Goal: Check status: Check status

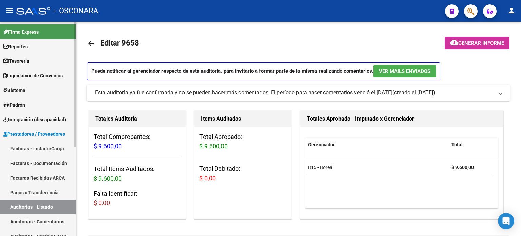
drag, startPoint x: 30, startPoint y: 146, endPoint x: 64, endPoint y: 142, distance: 34.1
click at [30, 146] on link "Facturas - Listado/Carga" at bounding box center [38, 148] width 76 height 15
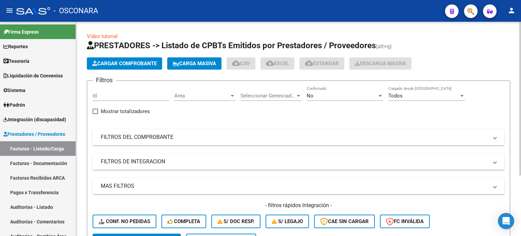
click at [149, 133] on mat-expansion-panel-header "FILTROS DEL COMPROBANTE" at bounding box center [299, 137] width 412 height 16
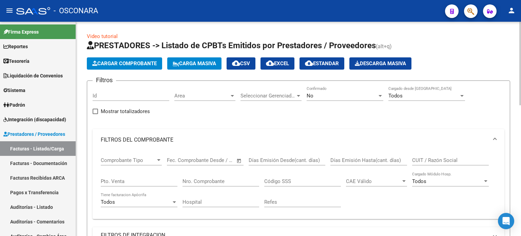
click at [194, 180] on input "Nro. Comprobante" at bounding box center [220, 181] width 77 height 6
type input "18488"
click at [318, 96] on div "No" at bounding box center [342, 96] width 71 height 6
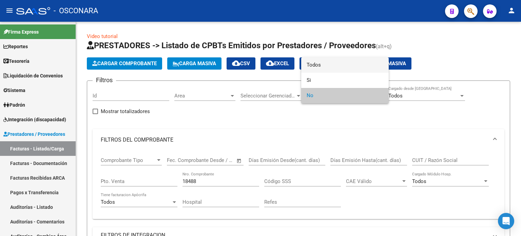
click at [315, 61] on span "Todos" at bounding box center [345, 64] width 77 height 15
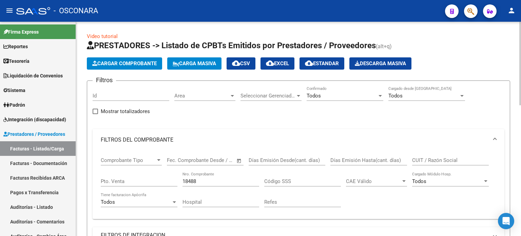
click at [214, 177] on div "18488 Nro. Comprobante" at bounding box center [220, 179] width 77 height 15
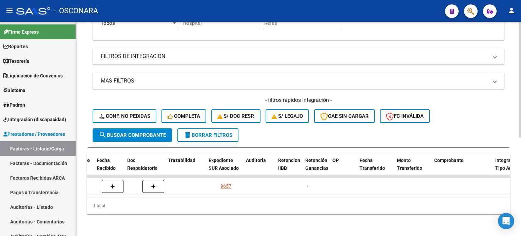
scroll to position [0, 420]
click at [255, 196] on datatable-body "34054 Hospitales de Autogestión MINISTERIO DE SALUD 30999257182 Factura C: 5 - …" at bounding box center [298, 186] width 423 height 22
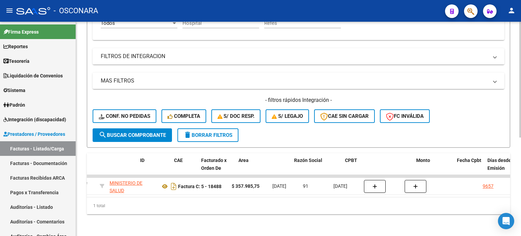
scroll to position [0, 0]
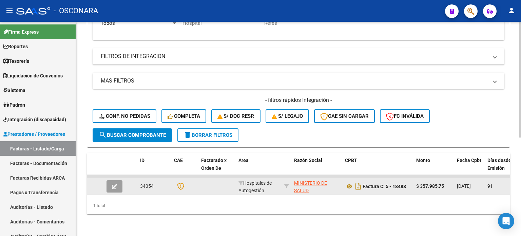
click at [114, 184] on icon "button" at bounding box center [114, 186] width 5 height 5
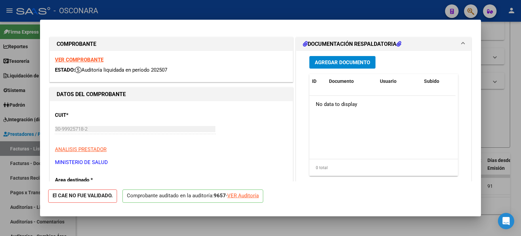
click at [250, 195] on div "VER Auditoría" at bounding box center [243, 196] width 32 height 8
type input "$ 0,00"
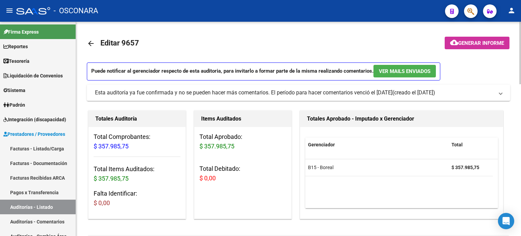
click at [469, 41] on span "Generar informe" at bounding box center [481, 43] width 46 height 6
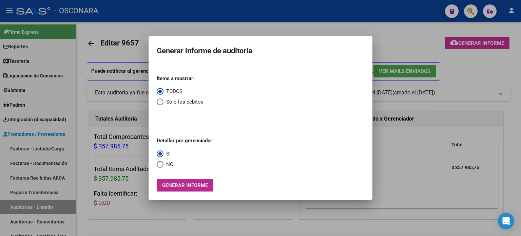
click at [197, 187] on span "Generar informe" at bounding box center [185, 185] width 46 height 6
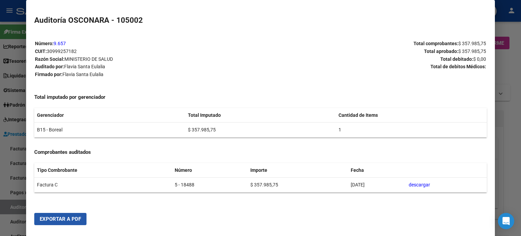
drag, startPoint x: 69, startPoint y: 216, endPoint x: 96, endPoint y: 213, distance: 27.6
click at [69, 216] on span "Exportar a PDF" at bounding box center [60, 219] width 41 height 6
click at [498, 67] on div at bounding box center [260, 118] width 521 height 236
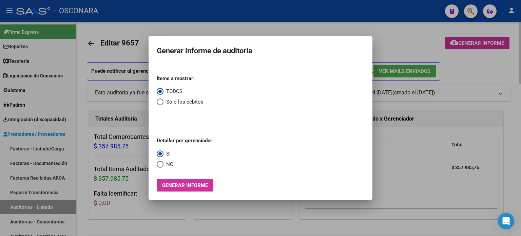
click at [422, 110] on div at bounding box center [260, 118] width 521 height 236
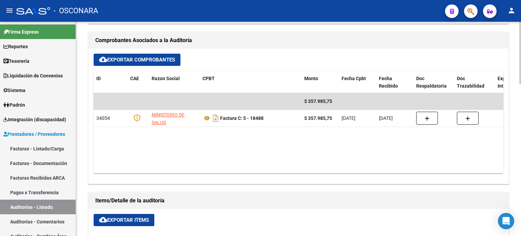
scroll to position [305, 0]
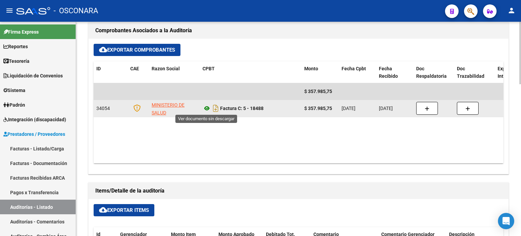
click at [206, 107] on icon at bounding box center [207, 108] width 9 height 8
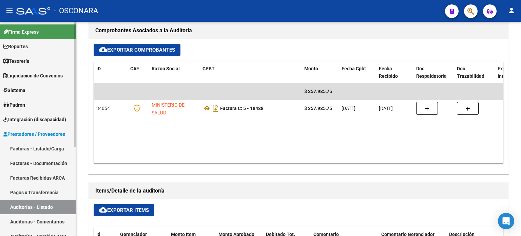
drag, startPoint x: 46, startPoint y: 202, endPoint x: 63, endPoint y: 190, distance: 20.9
click at [46, 202] on link "Auditorías - Listado" at bounding box center [38, 206] width 76 height 15
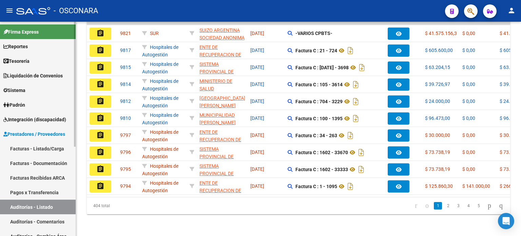
click at [37, 148] on link "Facturas - Listado/Carga" at bounding box center [38, 148] width 76 height 15
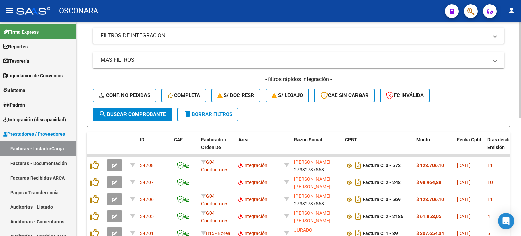
scroll to position [24, 0]
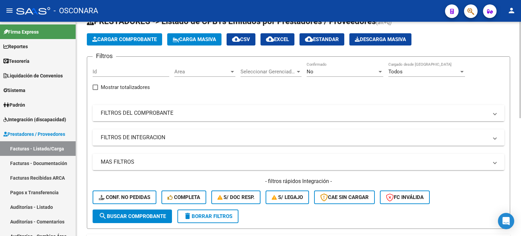
click at [186, 112] on mat-panel-title "FILTROS DEL COMPROBANTE" at bounding box center [294, 112] width 387 height 7
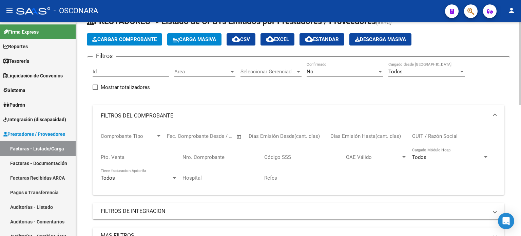
click at [186, 153] on div "Nro. Comprobante" at bounding box center [220, 155] width 77 height 15
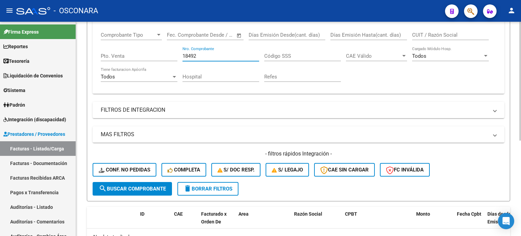
scroll to position [37, 0]
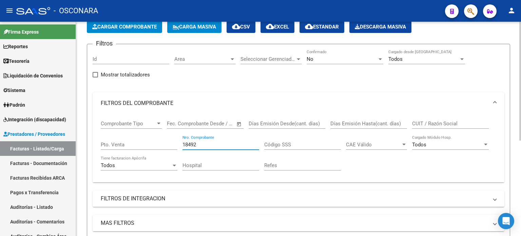
click at [342, 60] on div "No" at bounding box center [342, 59] width 71 height 6
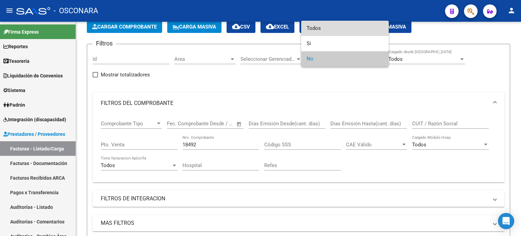
click at [321, 31] on span "Todos" at bounding box center [345, 28] width 77 height 15
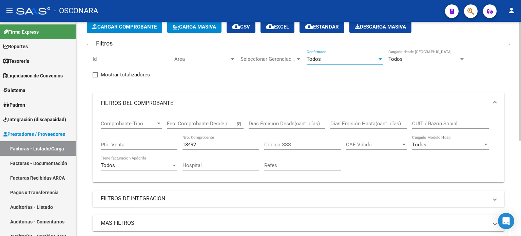
click at [216, 145] on input "18492" at bounding box center [220, 144] width 77 height 6
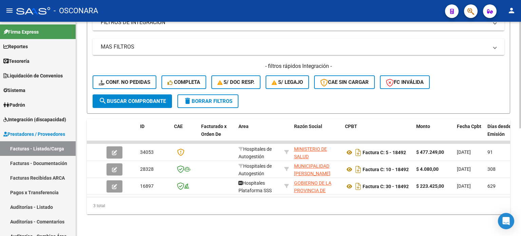
scroll to position [216, 0]
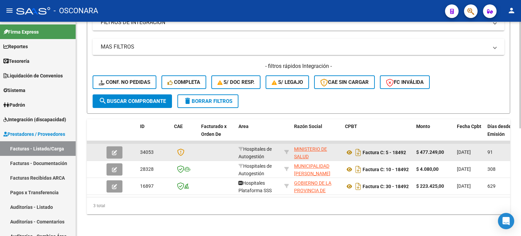
type input "18491"
click at [115, 146] on button "button" at bounding box center [115, 152] width 16 height 12
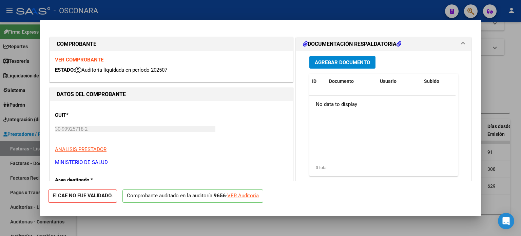
click at [241, 199] on div "VER Auditoría" at bounding box center [243, 196] width 32 height 8
type input "$ 0,00"
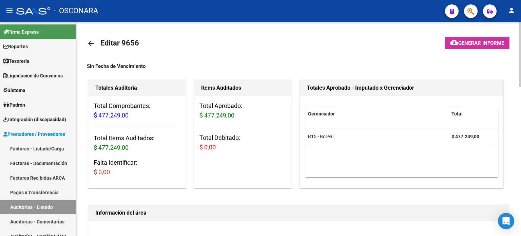
click at [485, 41] on span "Generar informe" at bounding box center [481, 43] width 46 height 6
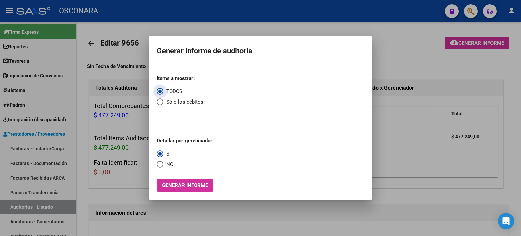
click at [185, 184] on span "Generar informe" at bounding box center [185, 185] width 46 height 6
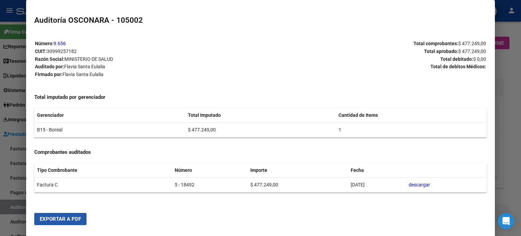
click at [78, 219] on span "Exportar a PDF" at bounding box center [60, 219] width 41 height 6
click at [0, 195] on div at bounding box center [260, 118] width 521 height 236
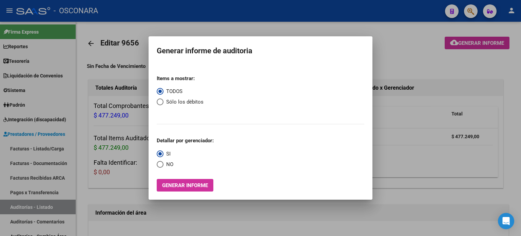
click at [421, 169] on div at bounding box center [260, 118] width 521 height 236
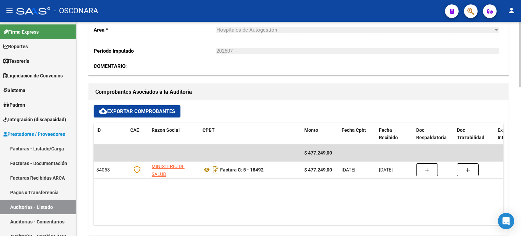
scroll to position [271, 0]
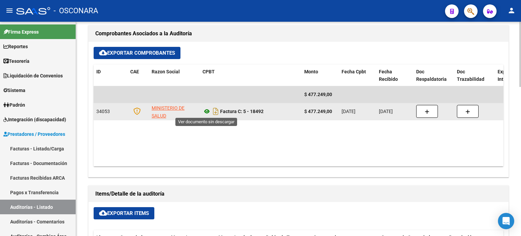
click at [205, 110] on icon at bounding box center [207, 111] width 9 height 8
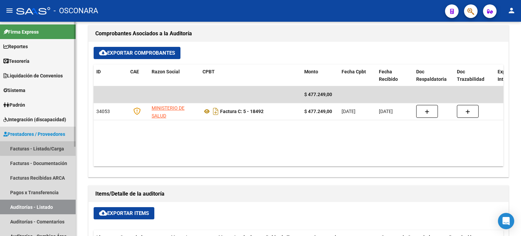
click at [39, 145] on link "Facturas - Listado/Carga" at bounding box center [38, 148] width 76 height 15
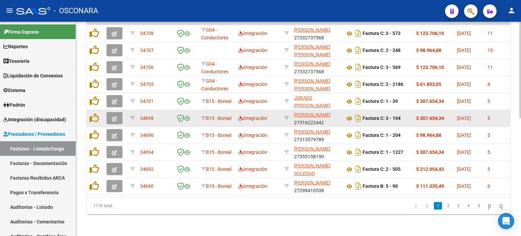
click at [180, 59] on datatable-body-cell at bounding box center [184, 67] width 27 height 17
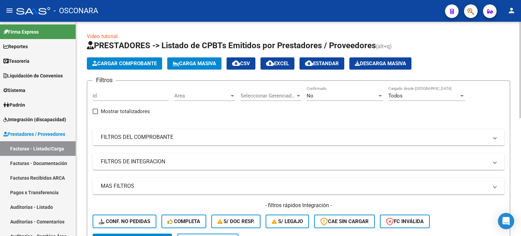
click at [186, 138] on mat-panel-title "FILTROS DEL COMPROBANTE" at bounding box center [294, 136] width 387 height 7
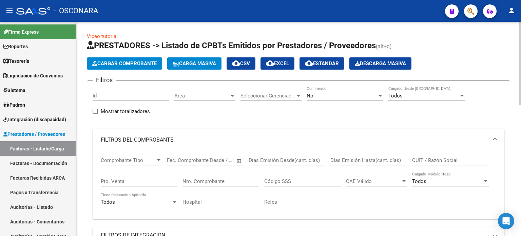
click at [194, 181] on input "Nro. Comprobante" at bounding box center [220, 181] width 77 height 6
click at [357, 96] on div "No" at bounding box center [342, 96] width 71 height 6
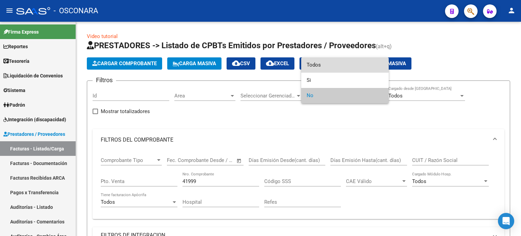
click at [320, 62] on span "Todos" at bounding box center [345, 64] width 77 height 15
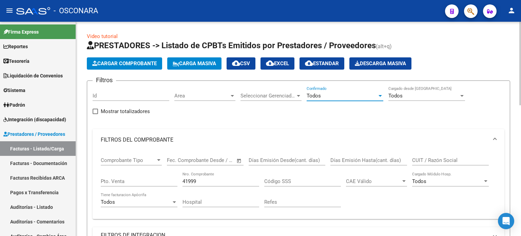
click at [205, 182] on input "41999" at bounding box center [220, 181] width 77 height 6
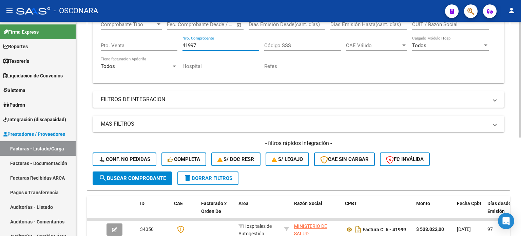
scroll to position [182, 0]
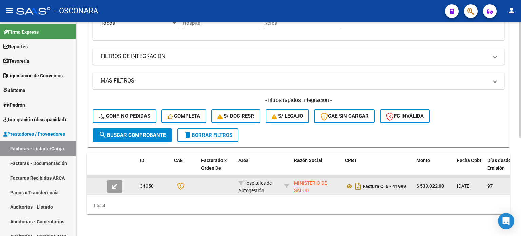
type input "41997"
click at [116, 183] on span "button" at bounding box center [114, 186] width 5 height 6
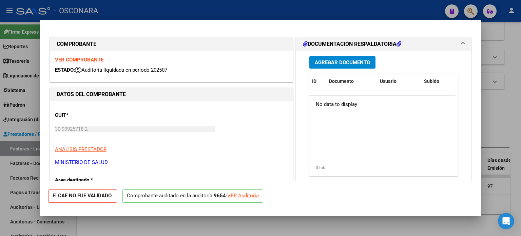
click at [244, 195] on div "VER Auditoría" at bounding box center [243, 196] width 32 height 8
type input "$ 0,00"
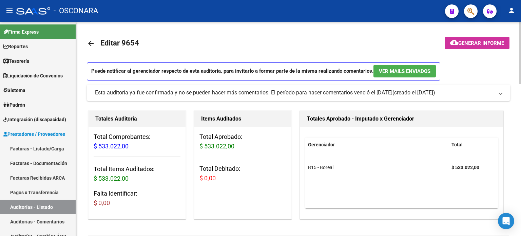
click at [480, 46] on span "Generar informe" at bounding box center [481, 43] width 46 height 6
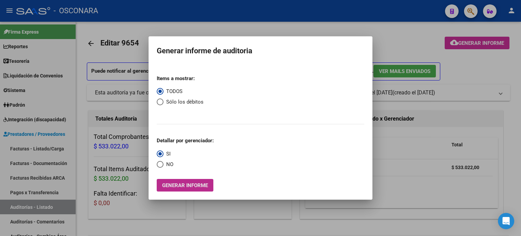
click at [185, 186] on span "Generar informe" at bounding box center [185, 185] width 46 height 6
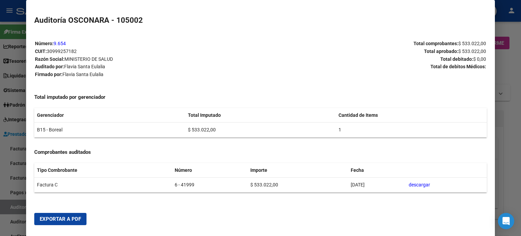
drag, startPoint x: 62, startPoint y: 216, endPoint x: 75, endPoint y: 209, distance: 14.4
click at [62, 216] on span "Exportar a PDF" at bounding box center [60, 219] width 41 height 6
click at [516, 112] on div at bounding box center [260, 118] width 521 height 236
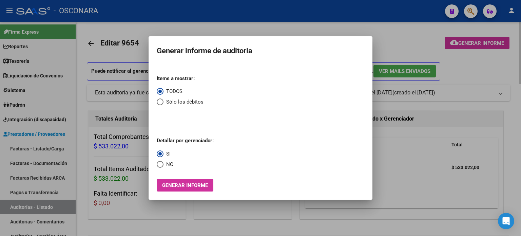
click at [475, 72] on div at bounding box center [260, 118] width 521 height 236
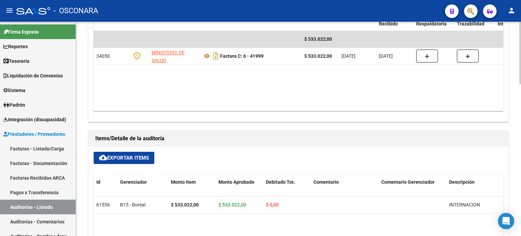
scroll to position [271, 0]
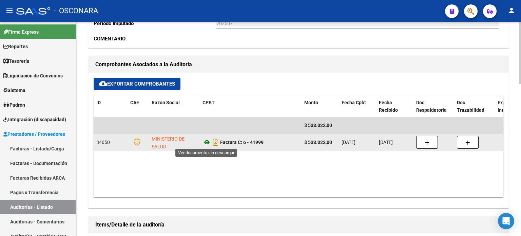
click at [210, 142] on icon at bounding box center [207, 142] width 9 height 8
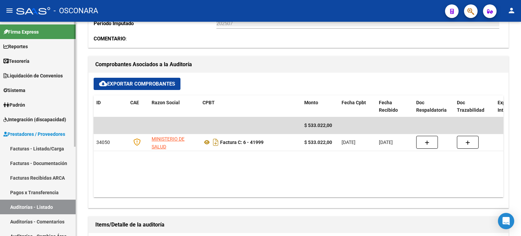
click at [34, 147] on link "Facturas - Listado/Carga" at bounding box center [38, 148] width 76 height 15
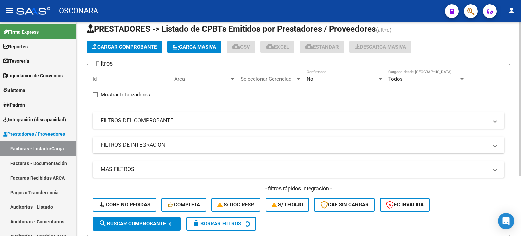
scroll to position [16, 0]
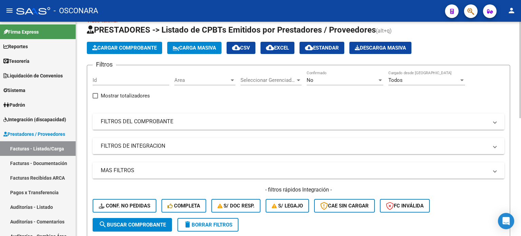
click at [202, 118] on mat-panel-title "FILTROS DEL COMPROBANTE" at bounding box center [294, 121] width 387 height 7
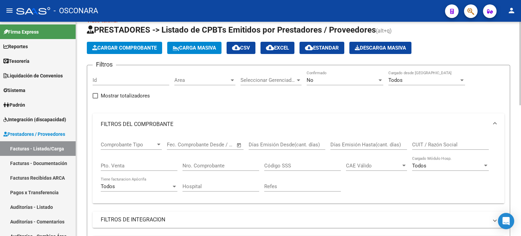
click at [194, 164] on input "Nro. Comprobante" at bounding box center [220, 165] width 77 height 6
type input "42064"
click at [327, 81] on div "No" at bounding box center [342, 80] width 71 height 6
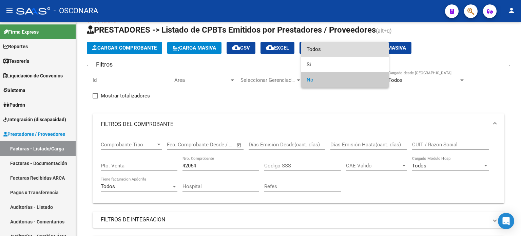
drag, startPoint x: 312, startPoint y: 53, endPoint x: 209, endPoint y: 154, distance: 144.6
click at [312, 53] on span "Todos" at bounding box center [345, 49] width 77 height 15
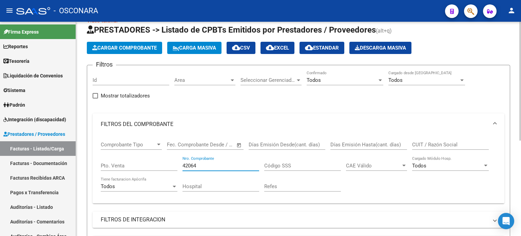
click at [204, 162] on input "42064" at bounding box center [220, 165] width 77 height 6
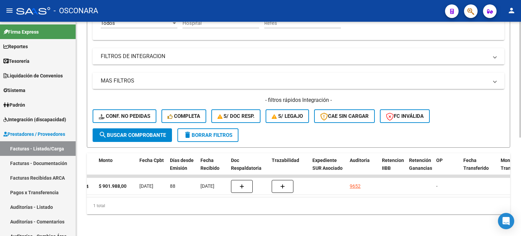
scroll to position [0, 0]
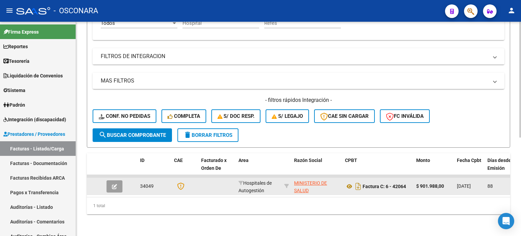
click at [114, 184] on icon "button" at bounding box center [114, 186] width 5 height 5
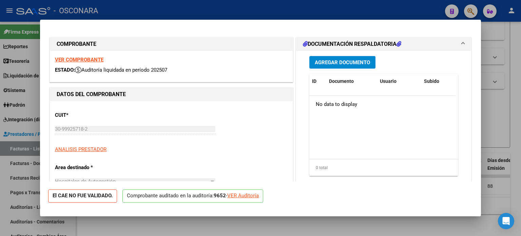
click at [245, 196] on div "VER Auditoría" at bounding box center [243, 196] width 32 height 8
type input "$ 0,00"
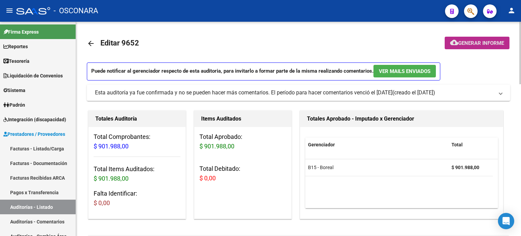
click at [473, 45] on span "Generar informe" at bounding box center [481, 43] width 46 height 6
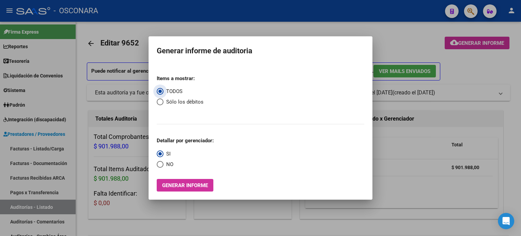
click at [183, 186] on span "Generar informe" at bounding box center [185, 185] width 46 height 6
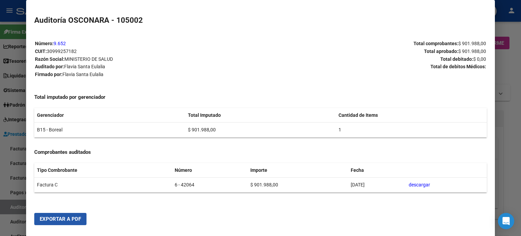
drag, startPoint x: 64, startPoint y: 218, endPoint x: 252, endPoint y: 108, distance: 218.3
click at [64, 218] on span "Exportar a PDF" at bounding box center [60, 219] width 41 height 6
click at [513, 184] on div at bounding box center [260, 118] width 521 height 236
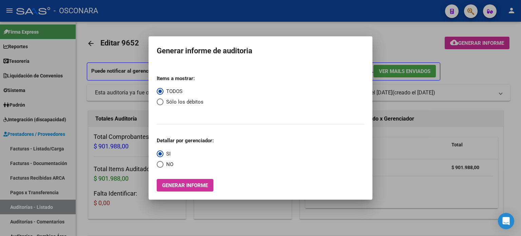
drag, startPoint x: 521, startPoint y: 165, endPoint x: 517, endPoint y: 159, distance: 6.9
click at [521, 165] on div at bounding box center [260, 118] width 521 height 236
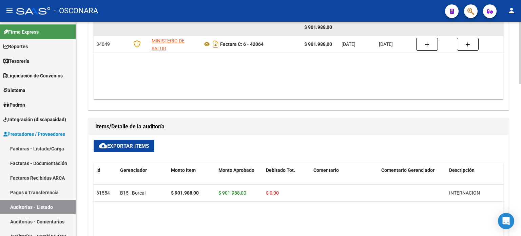
scroll to position [373, 0]
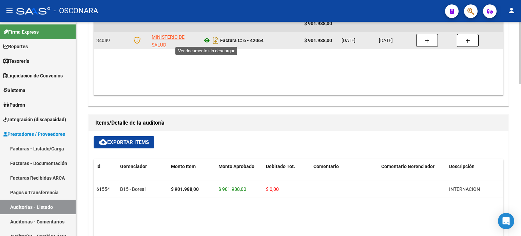
click at [208, 37] on icon at bounding box center [207, 40] width 9 height 8
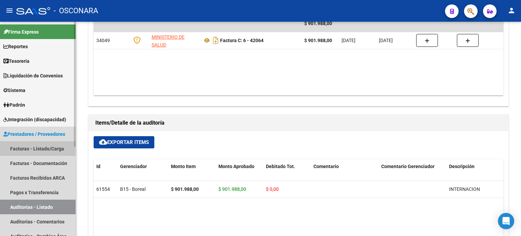
click at [54, 146] on link "Facturas - Listado/Carga" at bounding box center [38, 148] width 76 height 15
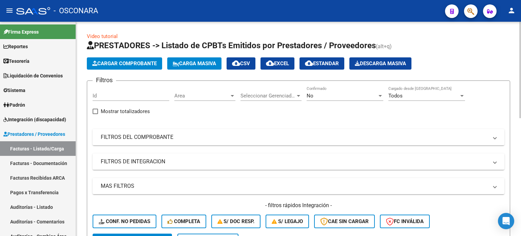
click at [344, 88] on div "No Confirmado" at bounding box center [345, 93] width 77 height 15
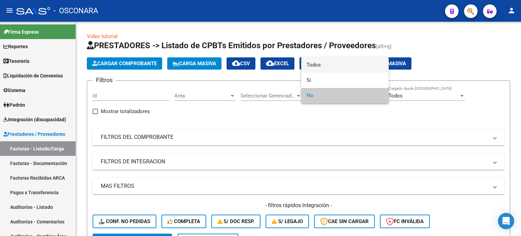
click at [334, 62] on span "Todos" at bounding box center [345, 64] width 77 height 15
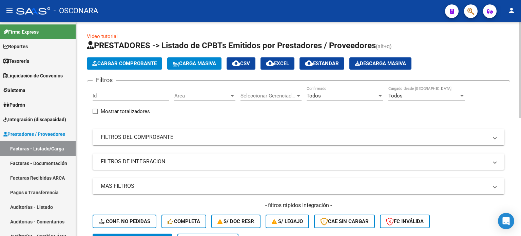
click at [170, 139] on mat-panel-title "FILTROS DEL COMPROBANTE" at bounding box center [294, 136] width 387 height 7
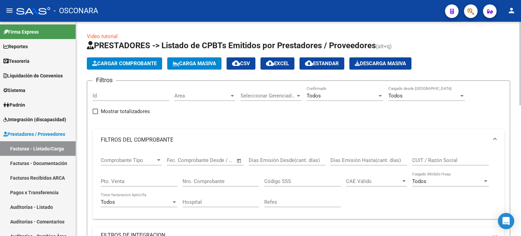
click at [193, 180] on input "Nro. Comprobante" at bounding box center [220, 181] width 77 height 6
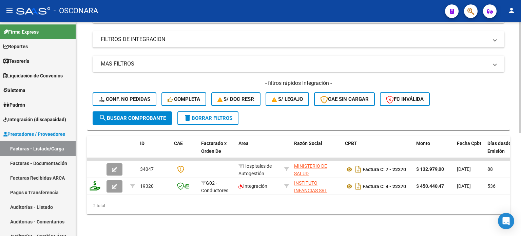
scroll to position [199, 0]
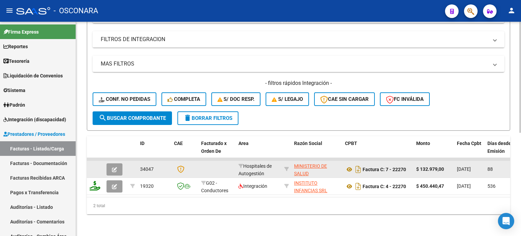
type input "22269"
click at [112, 167] on icon "button" at bounding box center [114, 169] width 5 height 5
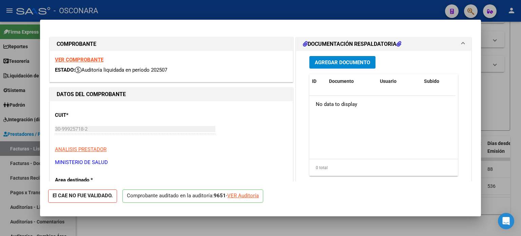
click at [253, 198] on div "VER Auditoría" at bounding box center [243, 196] width 32 height 8
type input "$ 0,00"
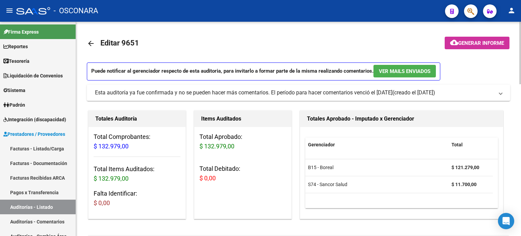
click at [459, 43] on span "Generar informe" at bounding box center [481, 43] width 46 height 6
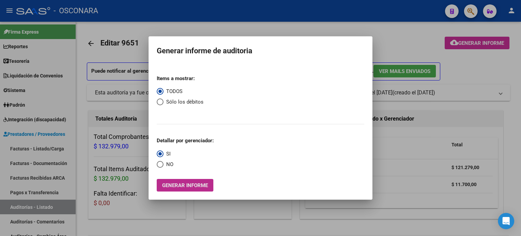
click at [180, 187] on span "Generar informe" at bounding box center [185, 185] width 46 height 6
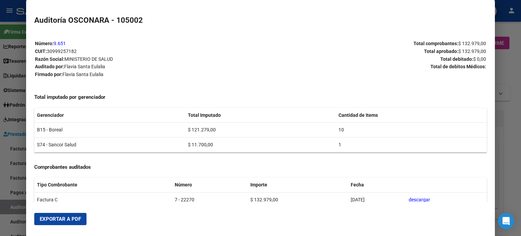
click at [60, 222] on span "Exportar a PDF" at bounding box center [60, 219] width 41 height 6
click at [500, 107] on div at bounding box center [260, 118] width 521 height 236
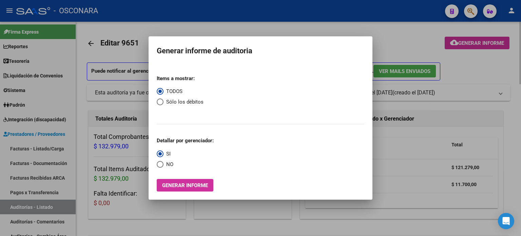
click at [468, 64] on div at bounding box center [260, 118] width 521 height 236
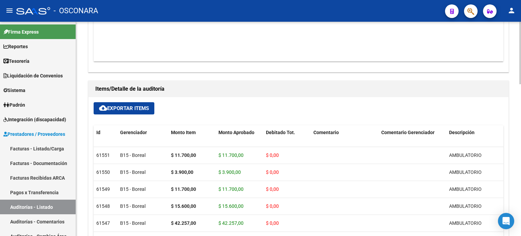
scroll to position [305, 0]
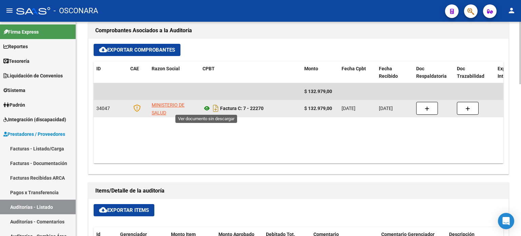
click at [206, 105] on icon at bounding box center [207, 108] width 9 height 8
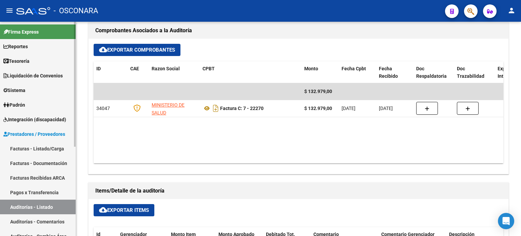
click at [18, 151] on link "Facturas - Listado/Carga" at bounding box center [38, 148] width 76 height 15
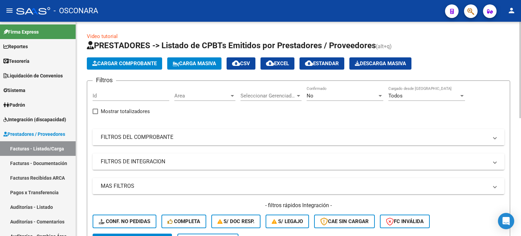
click at [175, 137] on mat-panel-title "FILTROS DEL COMPROBANTE" at bounding box center [294, 136] width 387 height 7
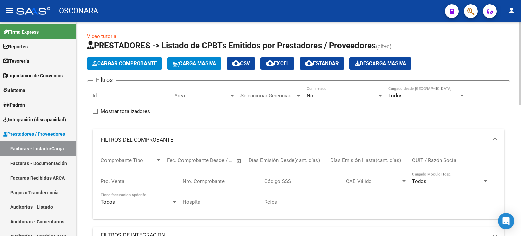
click at [189, 179] on input "Nro. Comprobante" at bounding box center [220, 181] width 77 height 6
click at [343, 98] on div "No" at bounding box center [342, 96] width 71 height 6
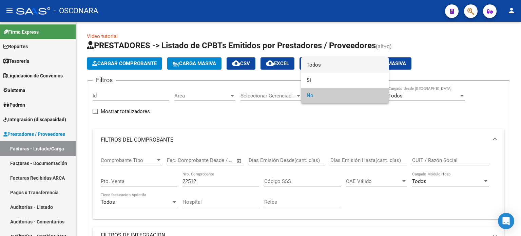
click at [320, 60] on span "Todos" at bounding box center [345, 64] width 77 height 15
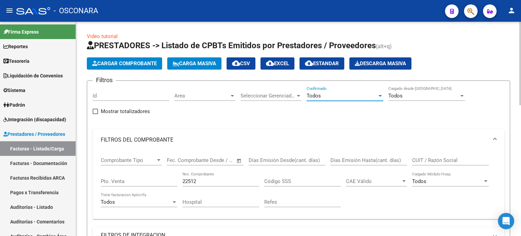
click at [219, 179] on input "22512" at bounding box center [220, 181] width 77 height 6
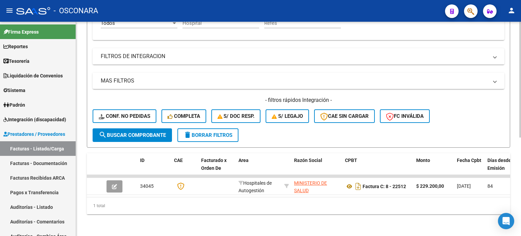
scroll to position [182, 0]
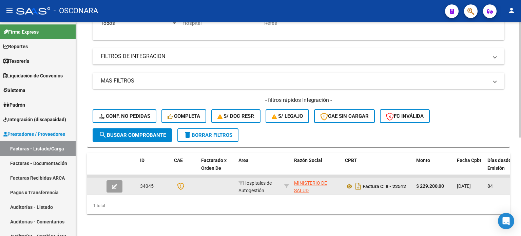
type input "22510"
click at [112, 184] on icon "button" at bounding box center [114, 186] width 5 height 5
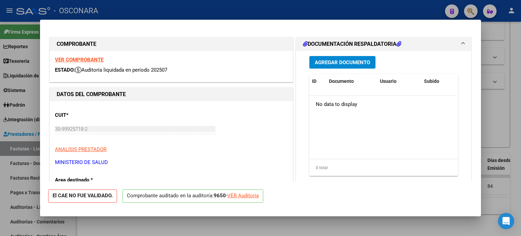
click at [251, 195] on div "VER Auditoría" at bounding box center [243, 196] width 32 height 8
type input "$ 0,00"
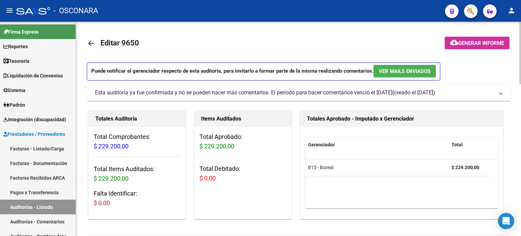
click at [479, 45] on span "Generar informe" at bounding box center [481, 43] width 46 height 6
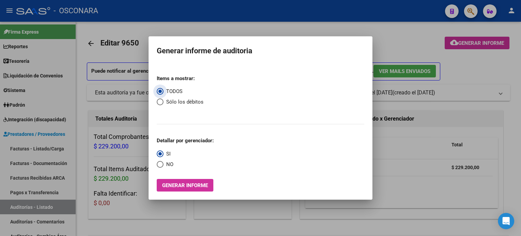
click at [180, 186] on span "Generar informe" at bounding box center [185, 185] width 46 height 6
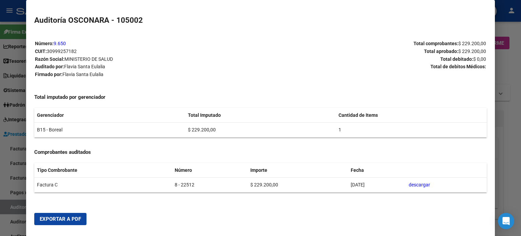
click at [61, 218] on span "Exportar a PDF" at bounding box center [60, 219] width 41 height 6
click at [501, 131] on div at bounding box center [260, 118] width 521 height 236
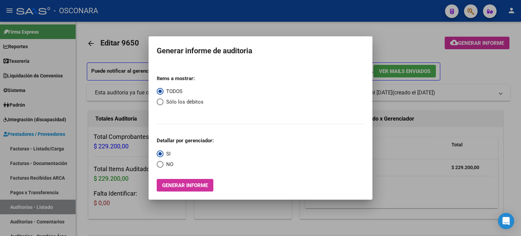
click at [458, 105] on div at bounding box center [260, 118] width 521 height 236
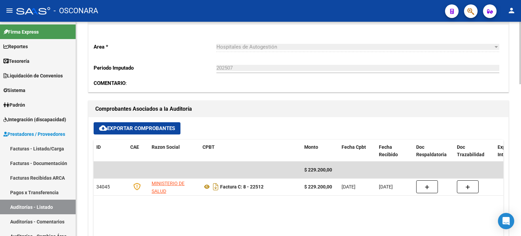
scroll to position [237, 0]
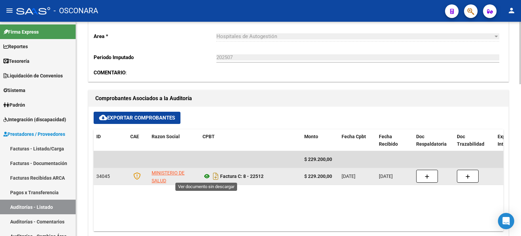
click at [208, 176] on icon at bounding box center [207, 176] width 9 height 8
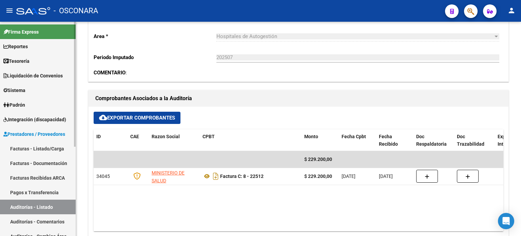
click at [19, 148] on link "Facturas - Listado/Carga" at bounding box center [38, 148] width 76 height 15
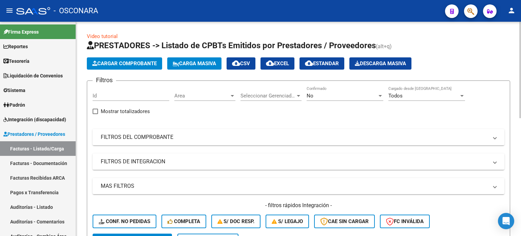
click at [165, 145] on div "Filtros Id Area Area Seleccionar Gerenciador Seleccionar Gerenciador No Confirm…" at bounding box center [299, 159] width 412 height 147
click at [180, 137] on mat-panel-title "FILTROS DEL COMPROBANTE" at bounding box center [294, 136] width 387 height 7
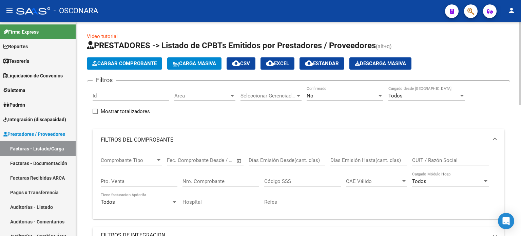
click at [195, 179] on input "Nro. Comprobante" at bounding box center [220, 181] width 77 height 6
type input "232560"
click at [141, 183] on div "Comprobante Tipo Comprobante Tipo Start date – End date Fec. Comprobante Desde …" at bounding box center [299, 182] width 396 height 63
click at [213, 177] on div "232560 Nro. Comprobante" at bounding box center [220, 179] width 77 height 15
drag, startPoint x: 207, startPoint y: 179, endPoint x: 166, endPoint y: 183, distance: 41.6
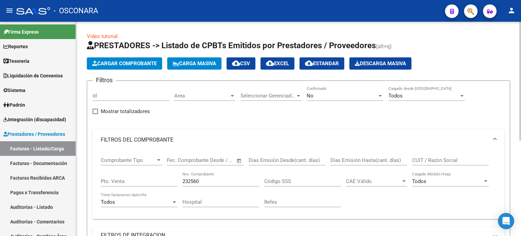
click at [167, 183] on div "Comprobante Tipo Comprobante Tipo Start date – End date Fec. Comprobante Desde …" at bounding box center [299, 182] width 396 height 63
drag, startPoint x: 214, startPoint y: 181, endPoint x: 174, endPoint y: 184, distance: 40.4
click at [174, 184] on div "Comprobante Tipo Comprobante Tipo Start date – End date Fec. Comprobante Desde …" at bounding box center [299, 182] width 396 height 63
click at [347, 94] on div "No" at bounding box center [342, 96] width 71 height 6
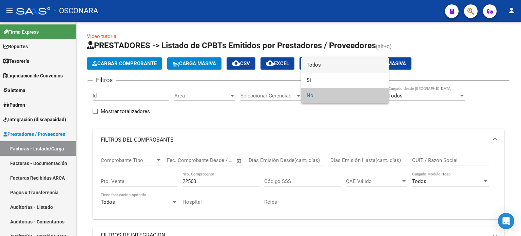
click at [323, 67] on span "Todos" at bounding box center [345, 64] width 77 height 15
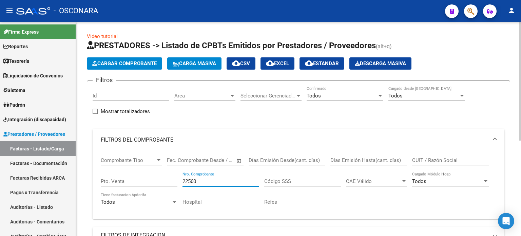
click at [208, 180] on input "22560" at bounding box center [220, 181] width 77 height 6
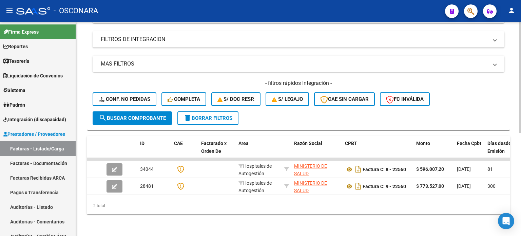
scroll to position [199, 0]
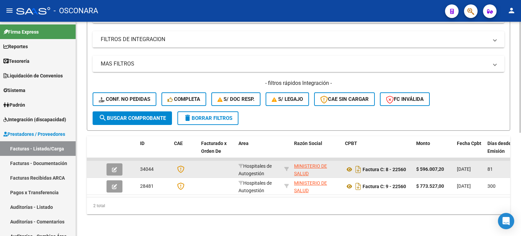
type input "22558"
click at [113, 167] on icon "button" at bounding box center [114, 169] width 5 height 5
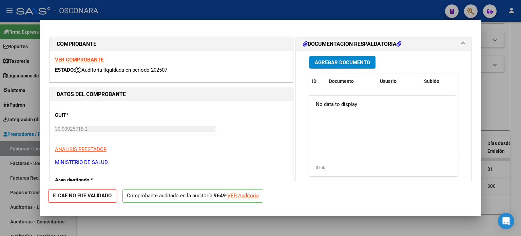
click at [242, 195] on div "VER Auditoría" at bounding box center [243, 196] width 32 height 8
type input "$ 0,00"
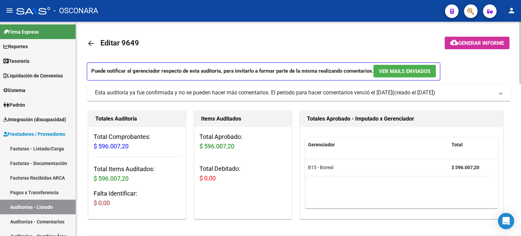
click at [471, 43] on span "Generar informe" at bounding box center [481, 43] width 46 height 6
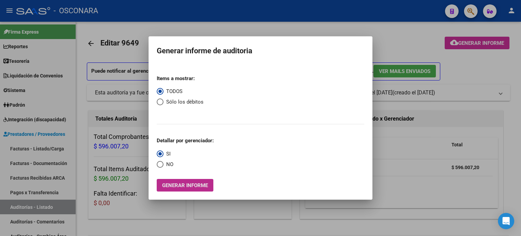
click at [191, 182] on span "Generar informe" at bounding box center [185, 185] width 46 height 6
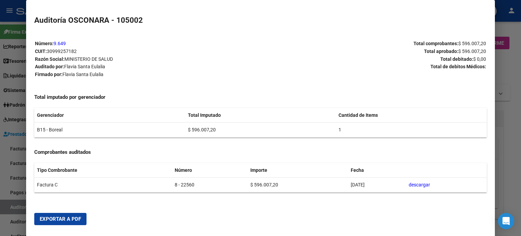
click at [53, 223] on button "Exportar a PDF" at bounding box center [60, 219] width 52 height 12
click at [520, 122] on div at bounding box center [260, 118] width 521 height 236
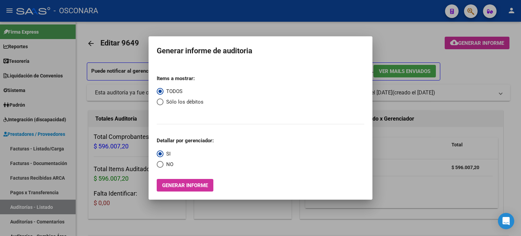
click at [489, 119] on div at bounding box center [260, 118] width 521 height 236
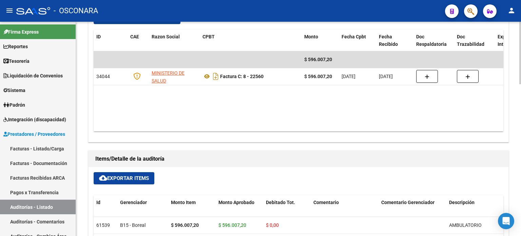
scroll to position [339, 0]
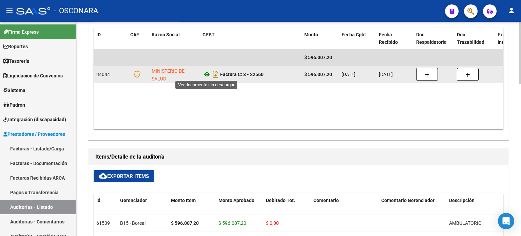
click at [206, 72] on icon at bounding box center [207, 74] width 9 height 8
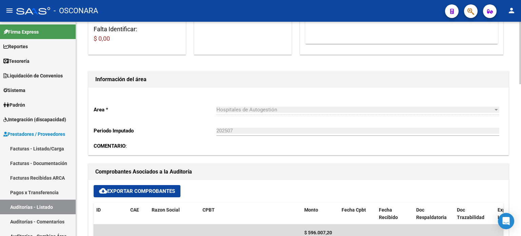
scroll to position [0, 0]
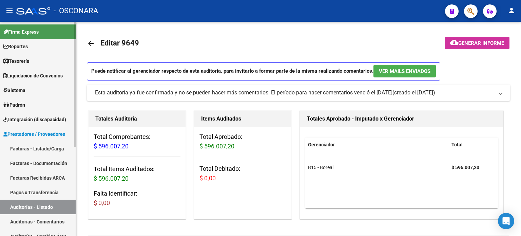
click at [34, 147] on link "Facturas - Listado/Carga" at bounding box center [38, 148] width 76 height 15
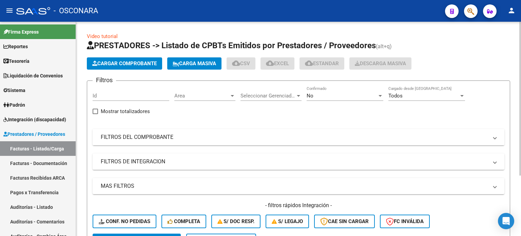
click at [136, 136] on mat-panel-title "FILTROS DEL COMPROBANTE" at bounding box center [294, 136] width 387 height 7
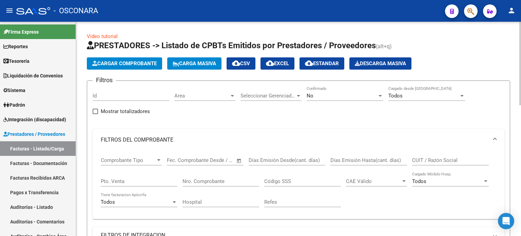
click at [186, 178] on input "Nro. Comprobante" at bounding box center [220, 181] width 77 height 6
click at [351, 95] on div "No" at bounding box center [342, 96] width 71 height 6
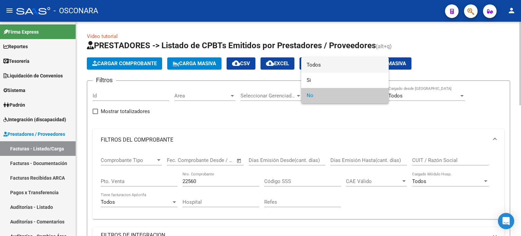
click at [314, 63] on span "Todos" at bounding box center [345, 64] width 77 height 15
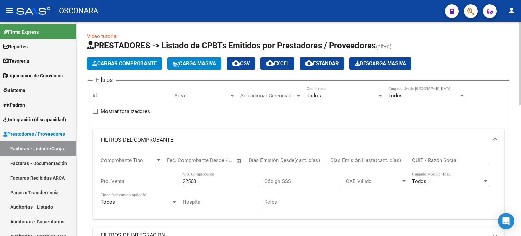
click at [217, 186] on div "22560 Nro. Comprobante" at bounding box center [220, 179] width 77 height 15
click at [216, 180] on input "22560" at bounding box center [220, 181] width 77 height 6
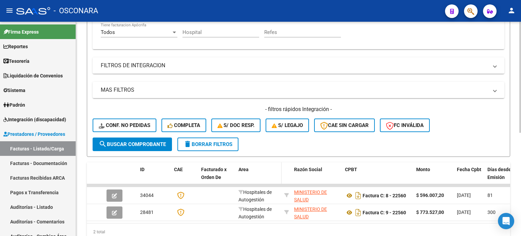
click at [273, 173] on datatable-header-cell "Area" at bounding box center [259, 177] width 46 height 30
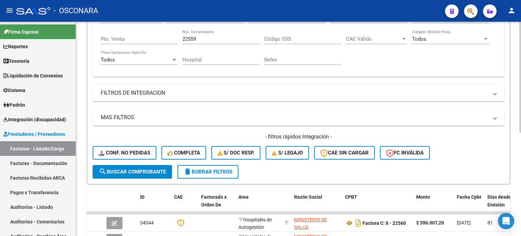
scroll to position [102, 0]
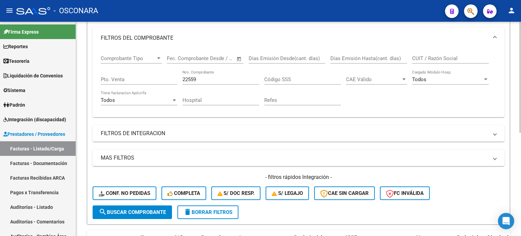
drag, startPoint x: 204, startPoint y: 76, endPoint x: 140, endPoint y: 78, distance: 63.8
click at [140, 78] on div "Comprobante Tipo Comprobante Tipo Start date – End date Fec. Comprobante Desde …" at bounding box center [299, 80] width 396 height 63
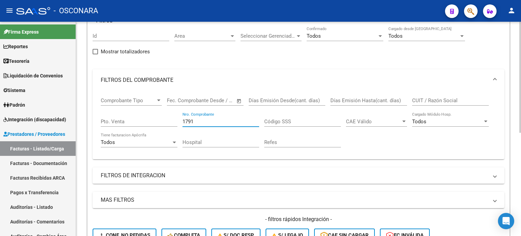
scroll to position [34, 0]
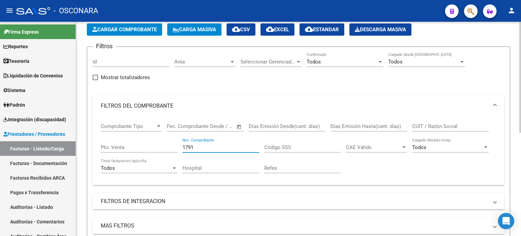
click at [211, 147] on input "1791" at bounding box center [220, 147] width 77 height 6
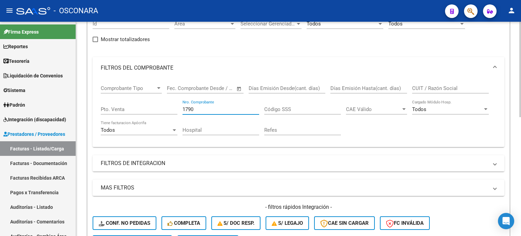
scroll to position [68, 0]
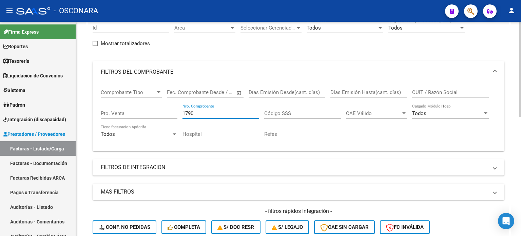
drag, startPoint x: 164, startPoint y: 111, endPoint x: 139, endPoint y: 111, distance: 24.4
click at [140, 111] on div "Comprobante Tipo Comprobante Tipo Start date – End date Fec. Comprobante Desde …" at bounding box center [299, 114] width 396 height 63
type input "2100"
click at [137, 112] on input "Pto. Venta" at bounding box center [139, 113] width 77 height 6
type input "2"
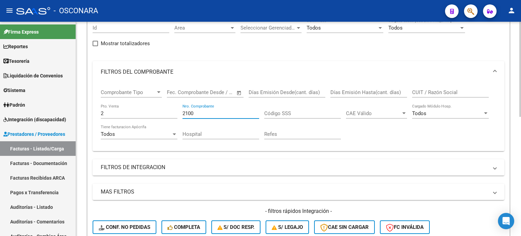
drag, startPoint x: 241, startPoint y: 111, endPoint x: 234, endPoint y: 115, distance: 7.3
click at [241, 111] on input "2100" at bounding box center [220, 113] width 77 height 6
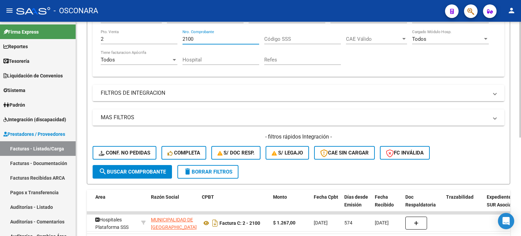
scroll to position [102, 0]
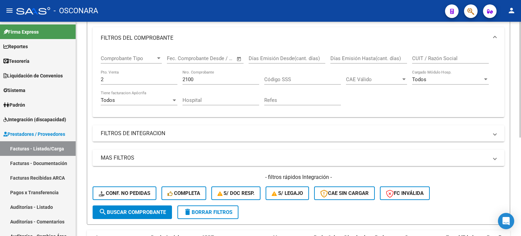
drag, startPoint x: 199, startPoint y: 75, endPoint x: 113, endPoint y: 67, distance: 86.9
click at [136, 74] on div "Comprobante Tipo Comprobante Tipo Start date – End date Fec. Comprobante Desde …" at bounding box center [299, 80] width 396 height 63
click at [119, 81] on input "2" at bounding box center [139, 79] width 77 height 6
type input "1"
type input "2"
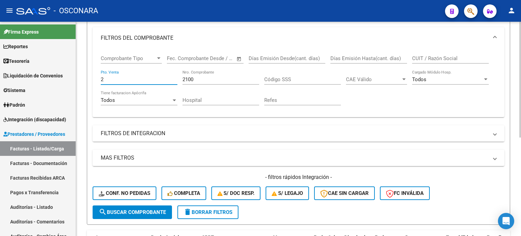
click at [193, 79] on input "2100" at bounding box center [220, 79] width 77 height 6
type input "2"
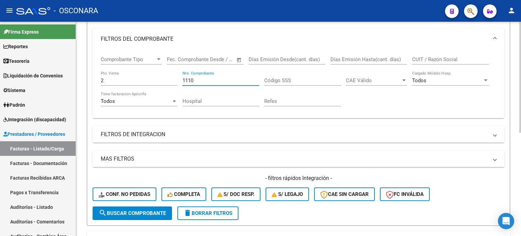
scroll to position [98, 0]
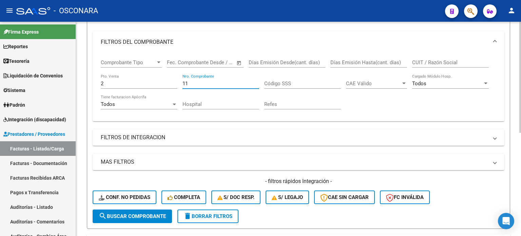
type input "1"
type input "6"
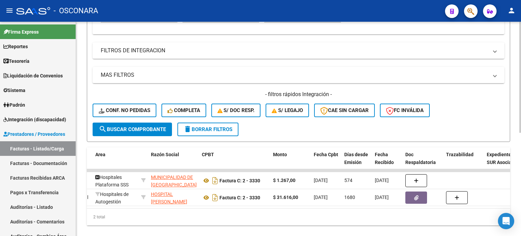
scroll to position [199, 0]
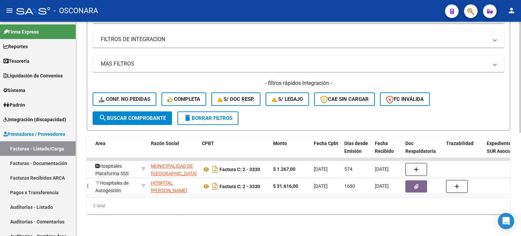
type input "3330"
click at [469, 8] on icon "button" at bounding box center [470, 11] width 7 height 8
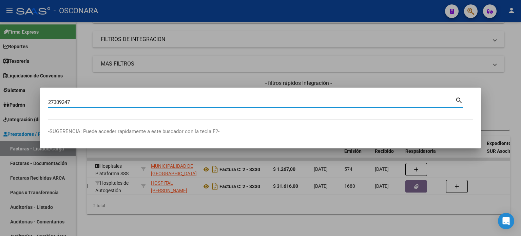
type input "27309247"
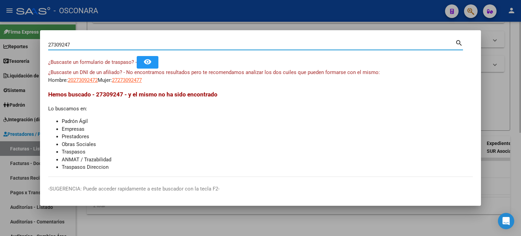
click at [487, 76] on div at bounding box center [260, 118] width 521 height 236
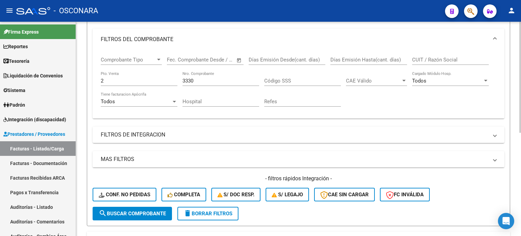
scroll to position [98, 0]
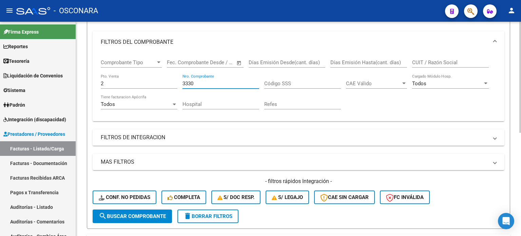
drag, startPoint x: 209, startPoint y: 80, endPoint x: 141, endPoint y: 59, distance: 70.5
click at [116, 80] on div "Comprobante Tipo Comprobante Tipo Start date – End date Fec. Comprobante Desde …" at bounding box center [299, 84] width 396 height 63
type input "6364"
click at [105, 81] on input "2" at bounding box center [139, 83] width 77 height 6
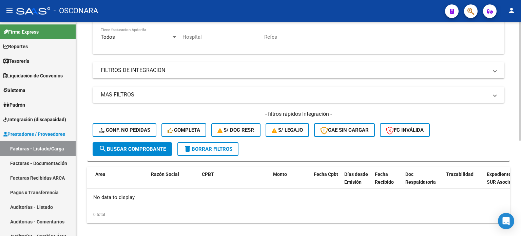
scroll to position [172, 0]
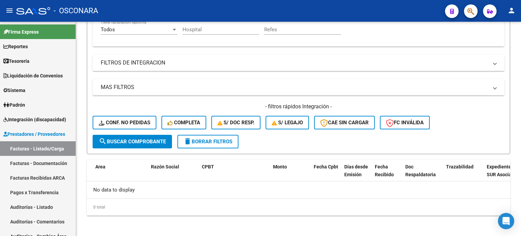
type input "7"
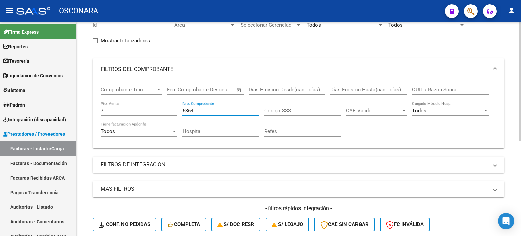
drag, startPoint x: 196, startPoint y: 109, endPoint x: 131, endPoint y: 110, distance: 65.8
click at [132, 110] on div "Comprobante Tipo Comprobante Tipo Start date – End date Fec. Comprobante Desde …" at bounding box center [299, 111] width 396 height 63
type input "14448"
click at [130, 110] on input "7" at bounding box center [139, 111] width 77 height 6
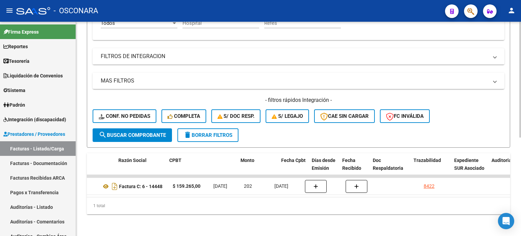
scroll to position [0, 306]
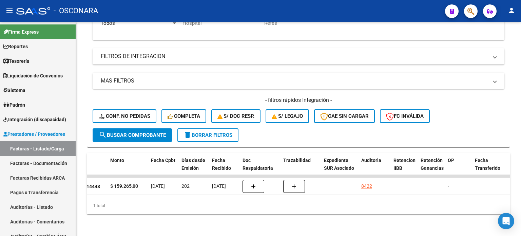
type input "-2"
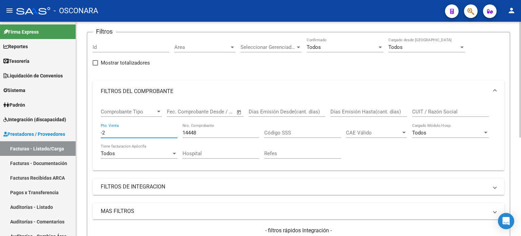
scroll to position [47, 0]
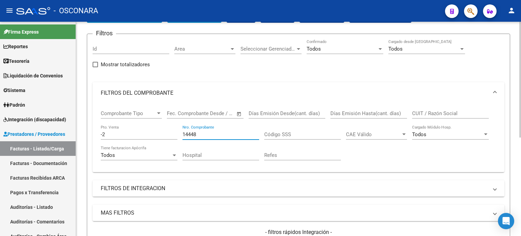
click at [205, 133] on input "14448" at bounding box center [220, 134] width 77 height 6
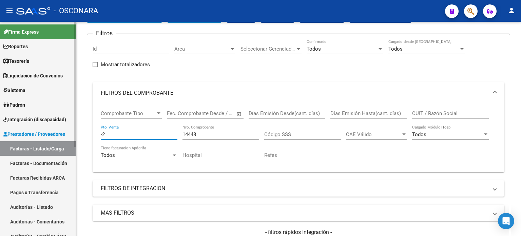
drag, startPoint x: 109, startPoint y: 131, endPoint x: 65, endPoint y: 130, distance: 44.1
click at [66, 130] on mat-sidenav-container "Firma Express Reportes Ingresos Percibidos Análisis de todos los conceptos deta…" at bounding box center [260, 129] width 521 height 214
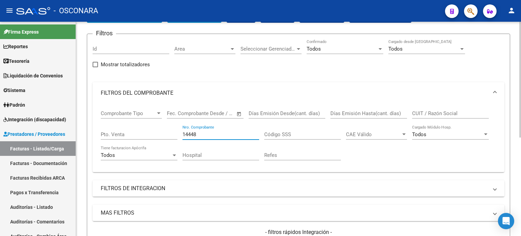
click at [205, 132] on input "14448" at bounding box center [220, 134] width 77 height 6
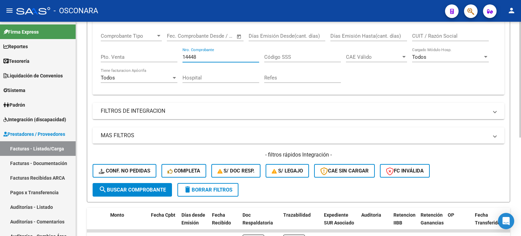
scroll to position [115, 0]
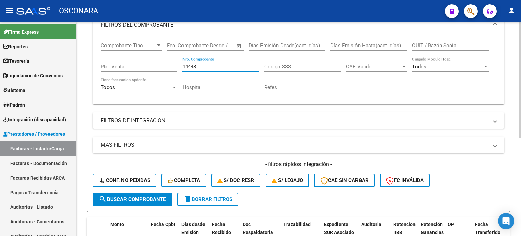
click at [201, 63] on input "14448" at bounding box center [220, 66] width 77 height 6
click at [205, 64] on input "14450" at bounding box center [220, 66] width 77 height 6
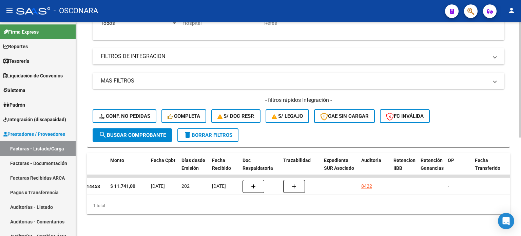
scroll to position [149, 0]
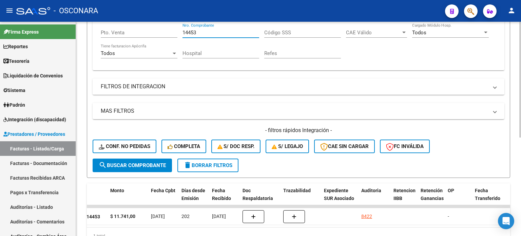
drag, startPoint x: 204, startPoint y: 31, endPoint x: 153, endPoint y: 31, distance: 51.2
click at [160, 31] on div "Comprobante Tipo Comprobante Tipo Start date – End date Fec. Comprobante Desde …" at bounding box center [299, 33] width 396 height 63
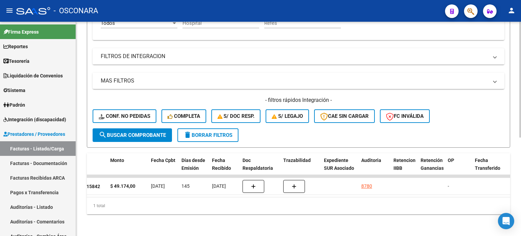
scroll to position [115, 0]
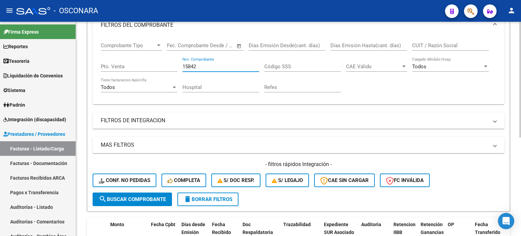
click at [208, 69] on div "15842 Nro. Comprobante" at bounding box center [220, 64] width 77 height 15
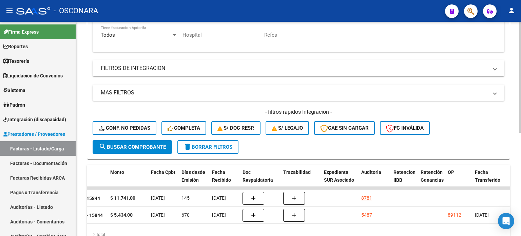
scroll to position [132, 0]
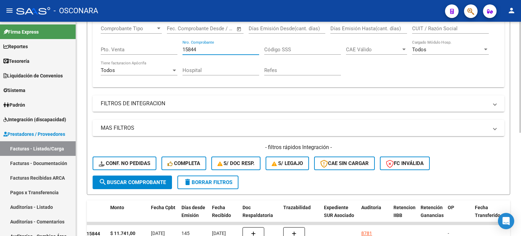
drag, startPoint x: 207, startPoint y: 46, endPoint x: 118, endPoint y: 46, distance: 88.9
click at [121, 46] on div "Comprobante Tipo Comprobante Tipo Start date – End date Fec. Comprobante Desde …" at bounding box center [299, 50] width 396 height 63
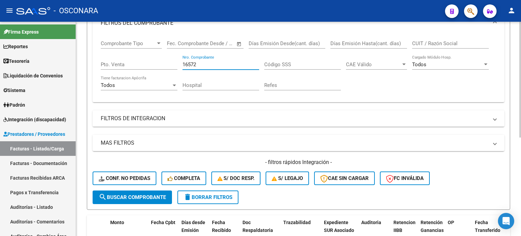
scroll to position [115, 0]
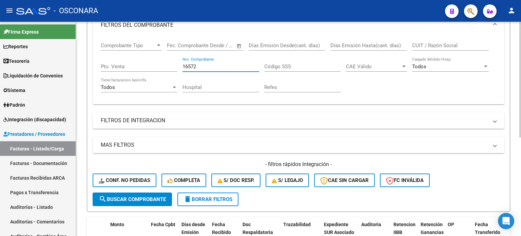
click at [200, 64] on input "16572" at bounding box center [220, 66] width 77 height 6
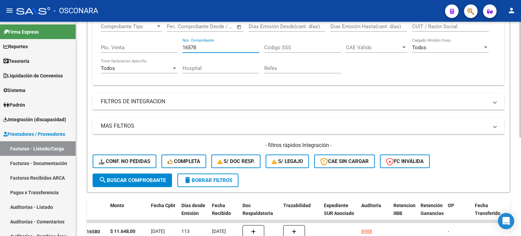
scroll to position [182, 0]
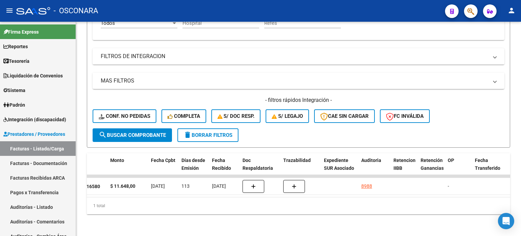
type input "16578"
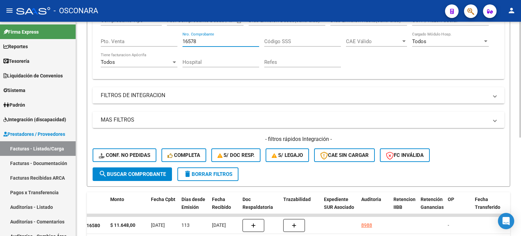
scroll to position [115, 0]
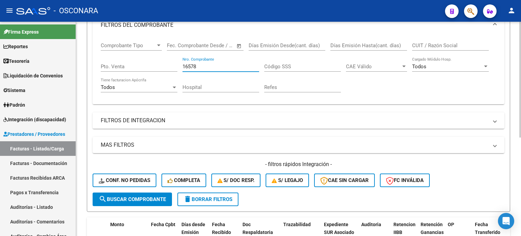
click at [128, 63] on input "Pto. Venta" at bounding box center [139, 66] width 77 height 6
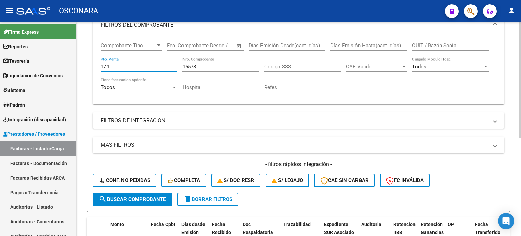
type input "174"
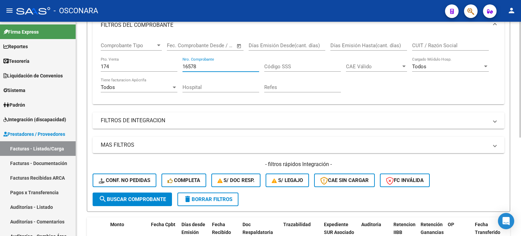
drag, startPoint x: 209, startPoint y: 67, endPoint x: 114, endPoint y: 63, distance: 95.4
click at [114, 63] on div "Comprobante Tipo Comprobante Tipo Start date – End date Fec. Comprobante Desde …" at bounding box center [299, 67] width 396 height 63
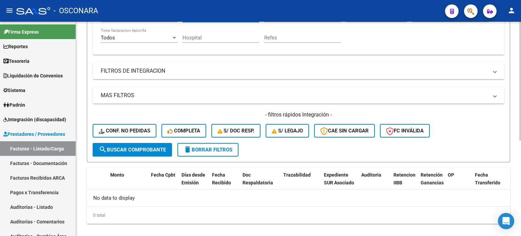
scroll to position [172, 0]
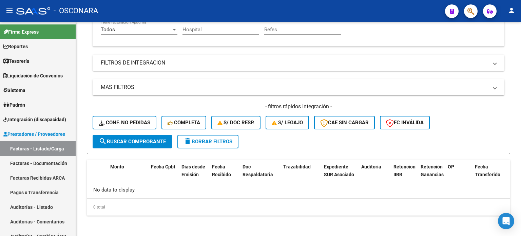
type input "1709"
